Goal: Check status: Check status

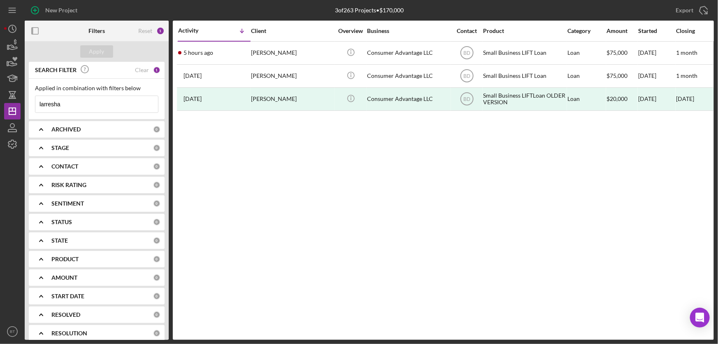
click at [61, 103] on input "larresha" at bounding box center [96, 104] width 123 height 16
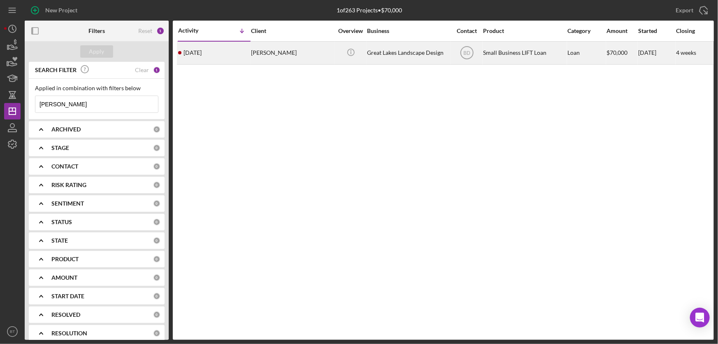
type input "katz"
click at [383, 52] on div "Great Lakes Landscape Design" at bounding box center [408, 53] width 82 height 22
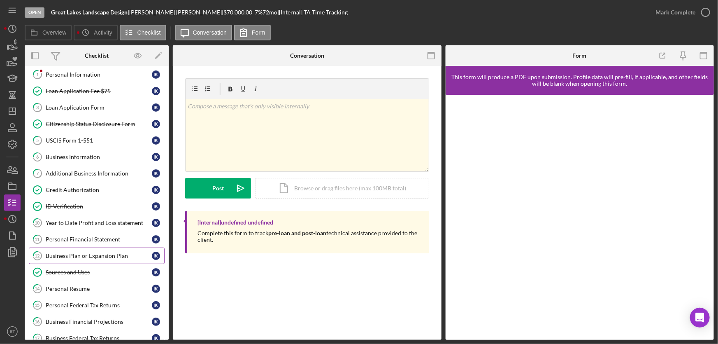
scroll to position [75, 0]
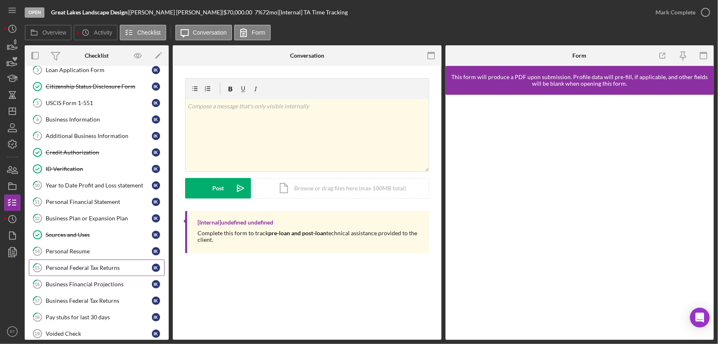
click at [106, 265] on div "Personal Federal Tax Returns" at bounding box center [99, 267] width 106 height 7
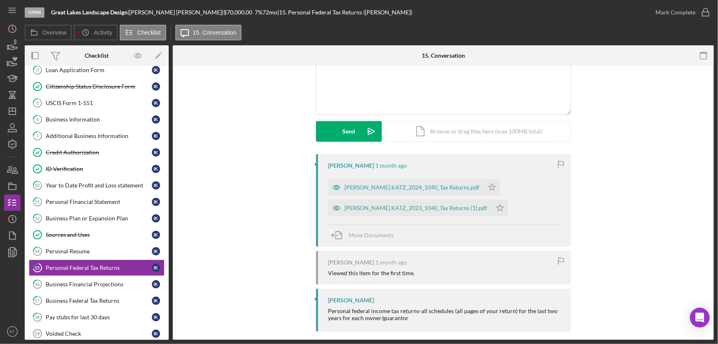
scroll to position [75, 0]
click at [408, 186] on div "IVAN M. KATZ_2024_1040_Tax Returns.pdf" at bounding box center [412, 186] width 135 height 7
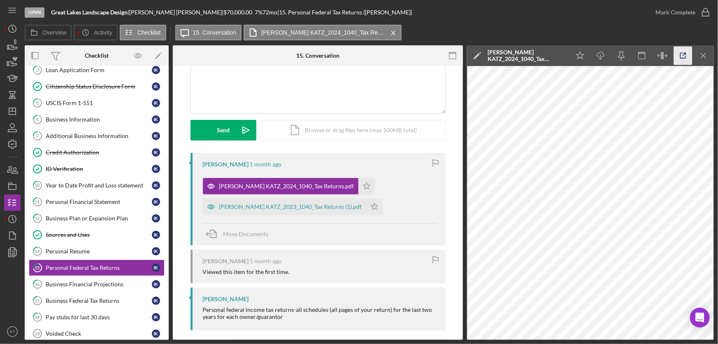
click at [681, 54] on icon "button" at bounding box center [683, 55] width 5 height 5
click at [95, 301] on div "Business Federal Tax Returns" at bounding box center [99, 300] width 106 height 7
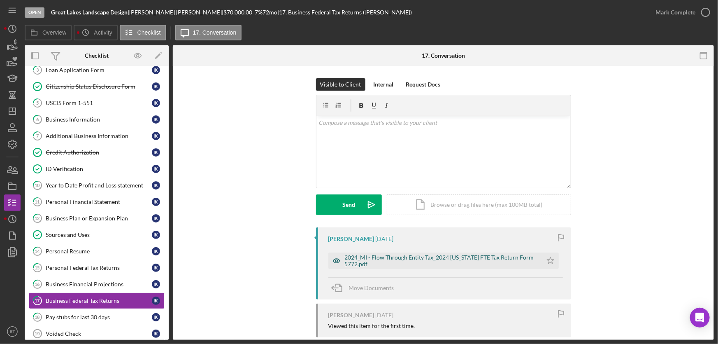
click at [398, 258] on div "2024_MI - Flow Through Entity Tax_2024 [US_STATE] FTE Tax Return Form 5772.pdf" at bounding box center [441, 260] width 193 height 13
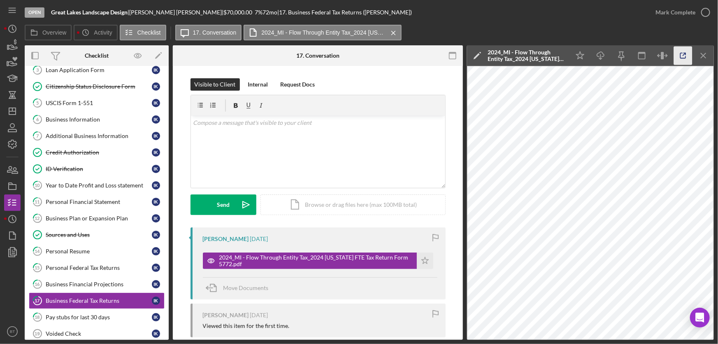
click at [687, 55] on icon "button" at bounding box center [683, 56] width 19 height 19
